Goal: Information Seeking & Learning: Learn about a topic

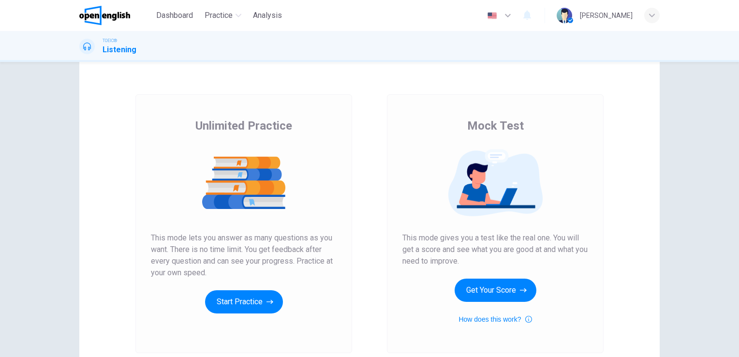
scroll to position [48, 0]
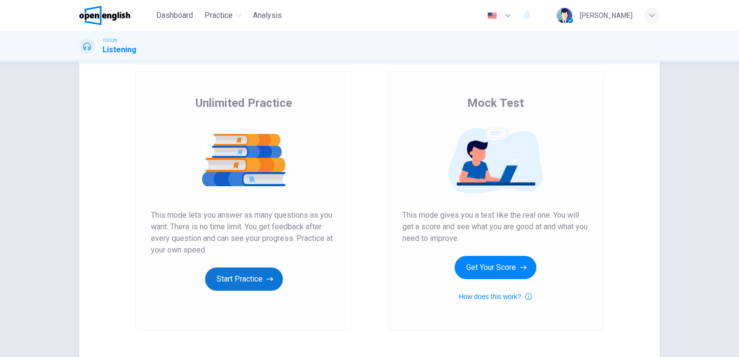
click at [220, 274] on button "Start Practice" at bounding box center [244, 278] width 78 height 23
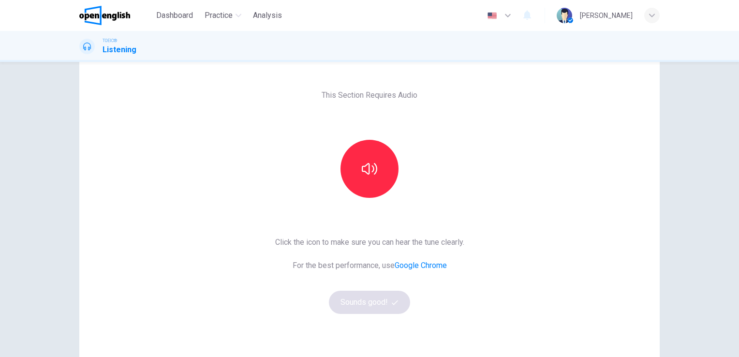
scroll to position [14, 0]
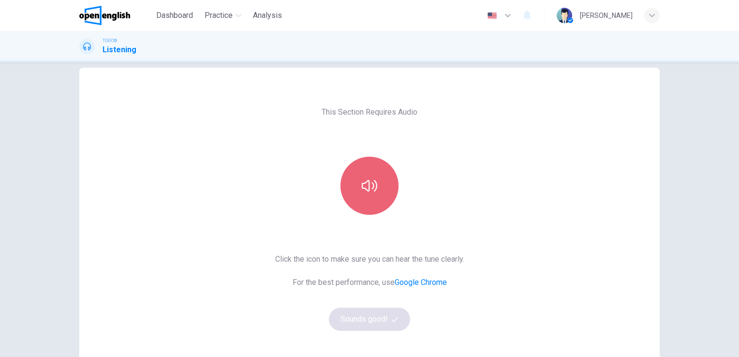
click at [377, 182] on button "button" at bounding box center [370, 186] width 58 height 58
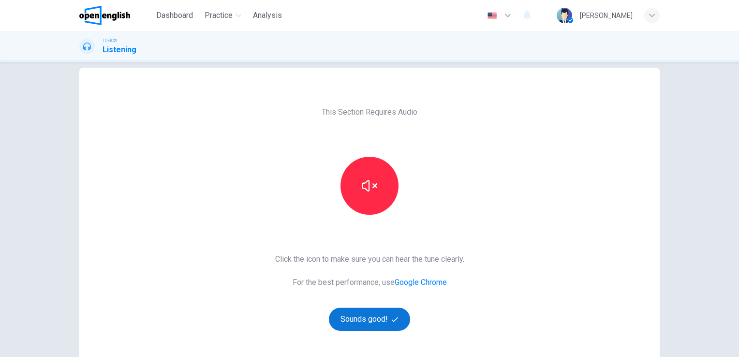
click at [371, 314] on button "Sounds good!" at bounding box center [369, 319] width 81 height 23
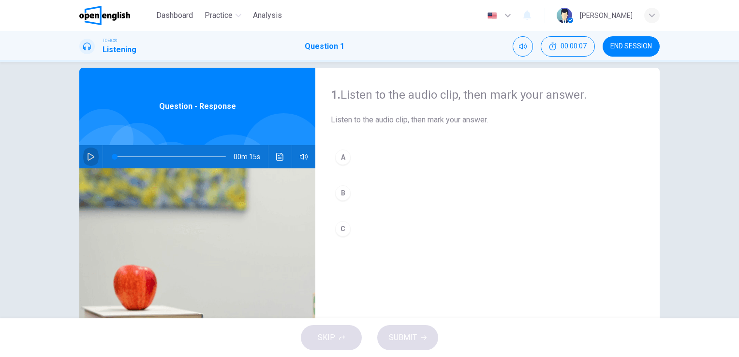
click at [84, 162] on button "button" at bounding box center [90, 156] width 15 height 23
click at [88, 158] on icon "button" at bounding box center [91, 157] width 7 height 8
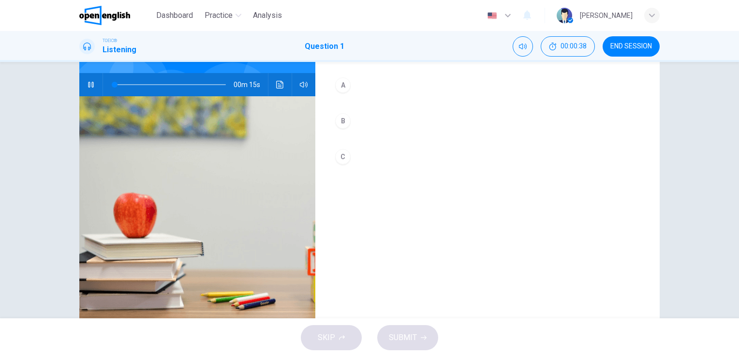
scroll to position [110, 0]
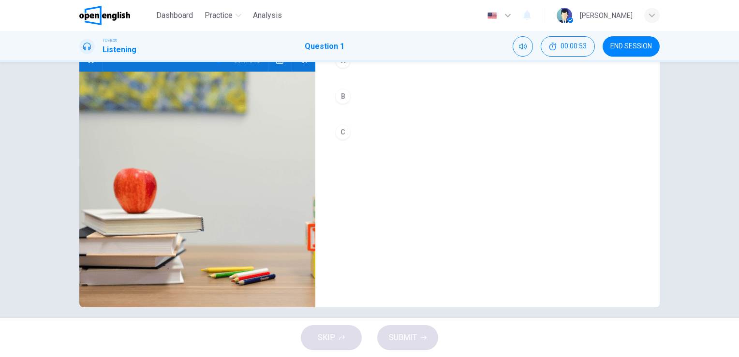
type input "*"
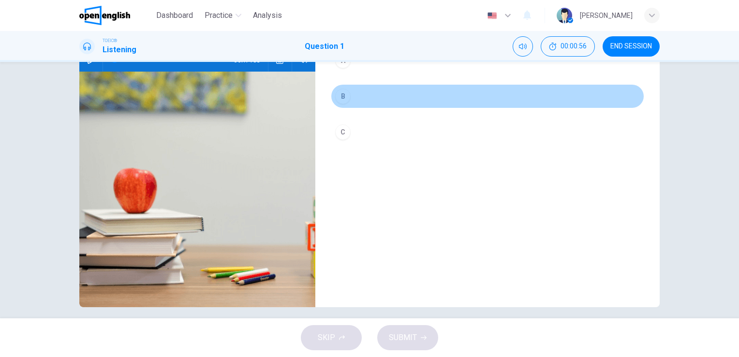
click at [335, 100] on div "B" at bounding box center [342, 96] width 15 height 15
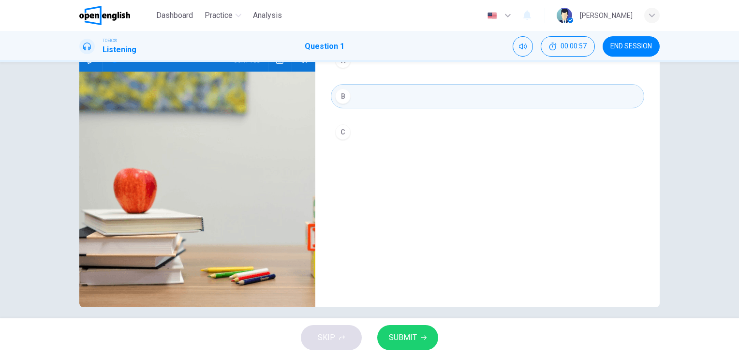
scroll to position [62, 0]
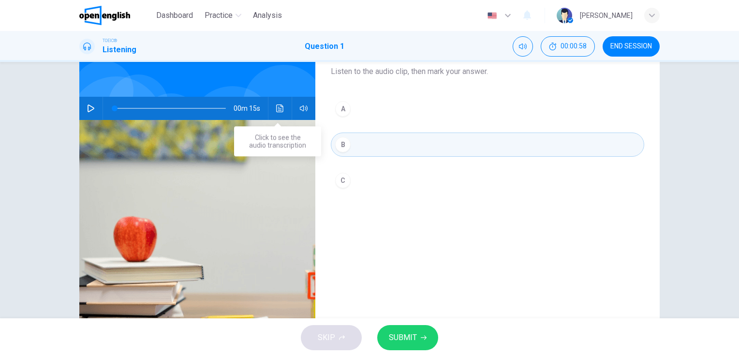
click at [277, 110] on icon "Click to see the audio transcription" at bounding box center [279, 108] width 7 height 8
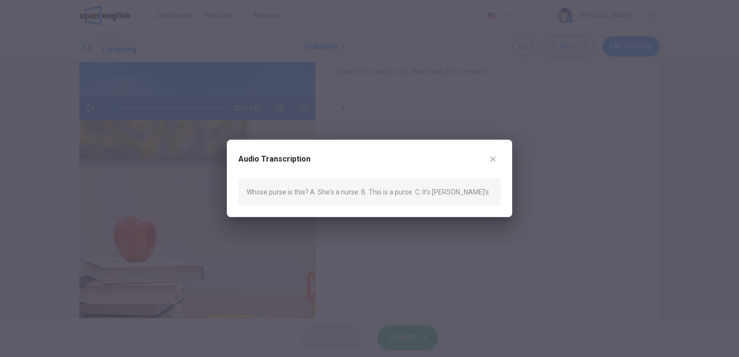
click at [490, 166] on button "button" at bounding box center [492, 158] width 15 height 15
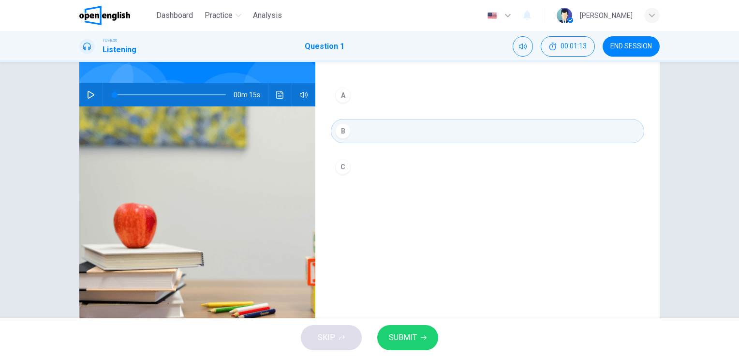
scroll to position [110, 0]
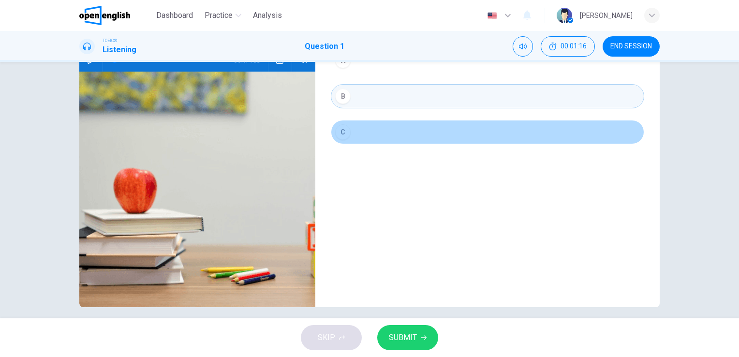
click at [354, 130] on button "C" at bounding box center [487, 132] width 313 height 24
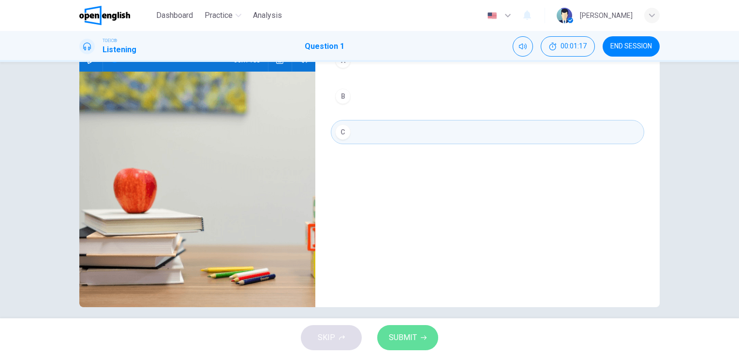
click at [411, 336] on span "SUBMIT" at bounding box center [403, 338] width 28 height 14
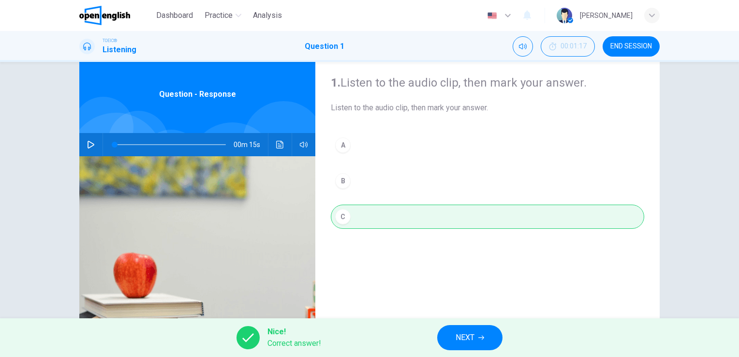
scroll to position [48, 0]
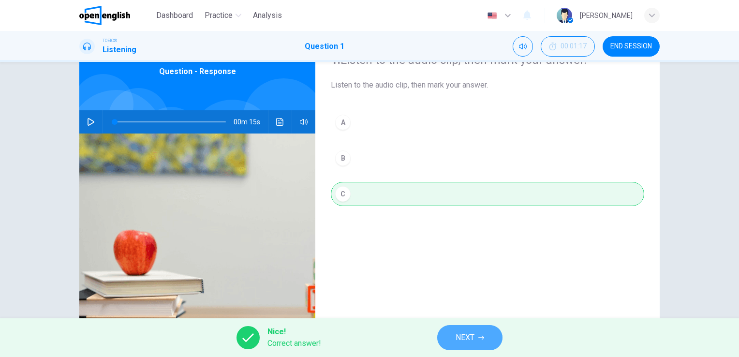
click at [489, 341] on button "NEXT" at bounding box center [469, 337] width 65 height 25
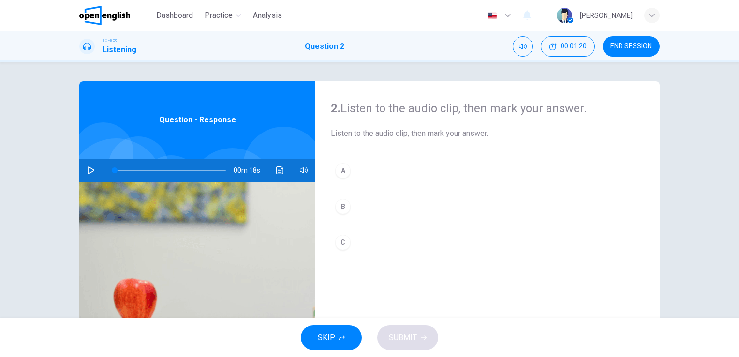
click at [87, 165] on button "button" at bounding box center [90, 170] width 15 height 23
click at [87, 166] on icon "button" at bounding box center [91, 170] width 8 height 8
click at [91, 190] on img at bounding box center [197, 300] width 236 height 236
click at [89, 165] on button "button" at bounding box center [90, 170] width 15 height 23
type input "*"
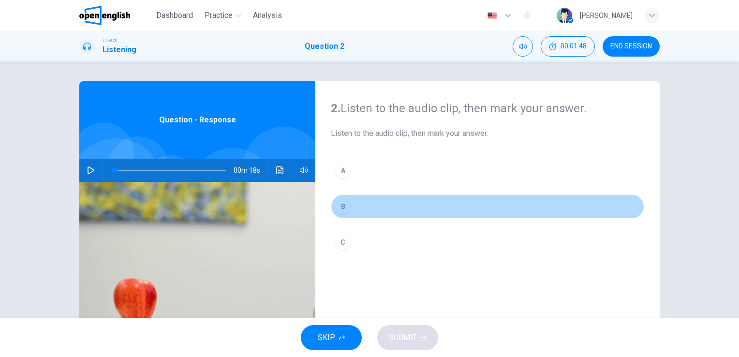
click at [344, 206] on div "B" at bounding box center [342, 206] width 15 height 15
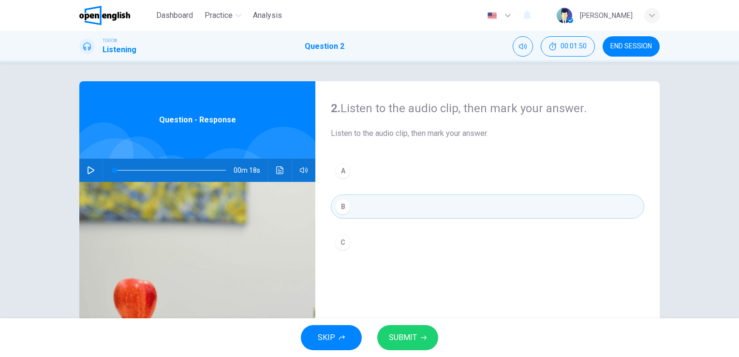
click at [403, 346] on button "SUBMIT" at bounding box center [407, 337] width 61 height 25
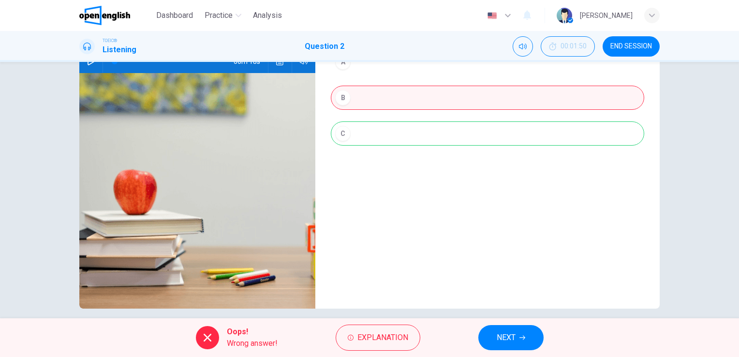
scroll to position [118, 0]
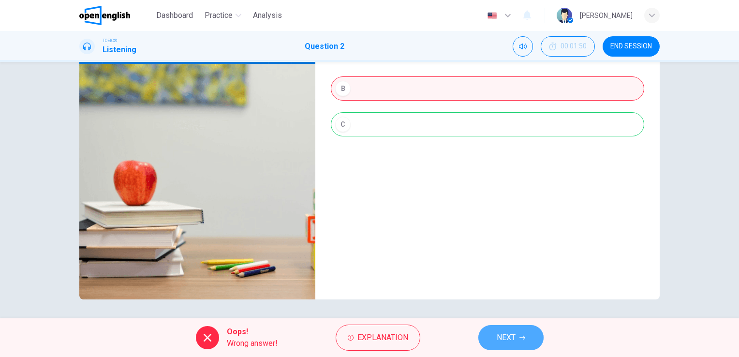
click at [509, 343] on span "NEXT" at bounding box center [506, 338] width 19 height 14
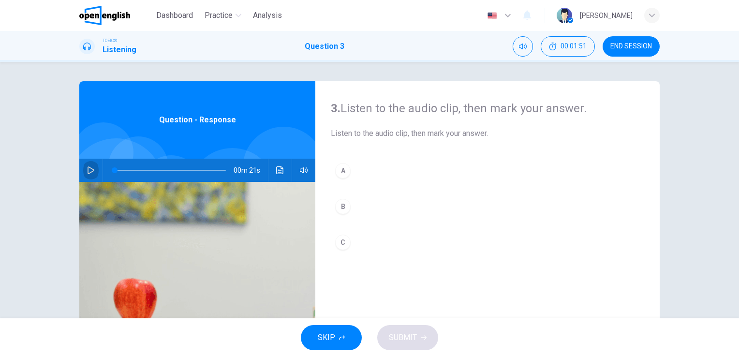
click at [91, 170] on icon "button" at bounding box center [91, 170] width 7 height 8
type input "*"
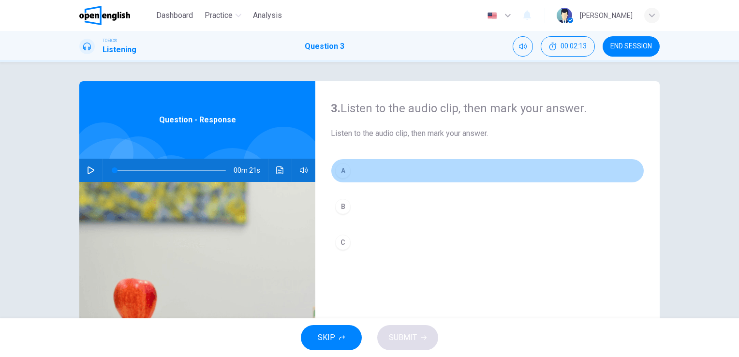
click at [347, 167] on div "A" at bounding box center [342, 170] width 15 height 15
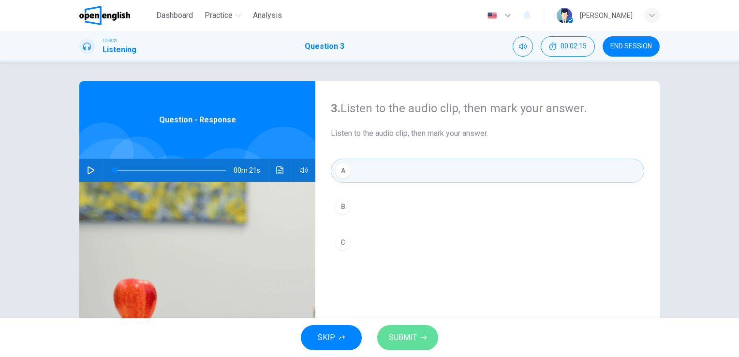
click at [425, 334] on button "SUBMIT" at bounding box center [407, 337] width 61 height 25
